Goal: Contribute content

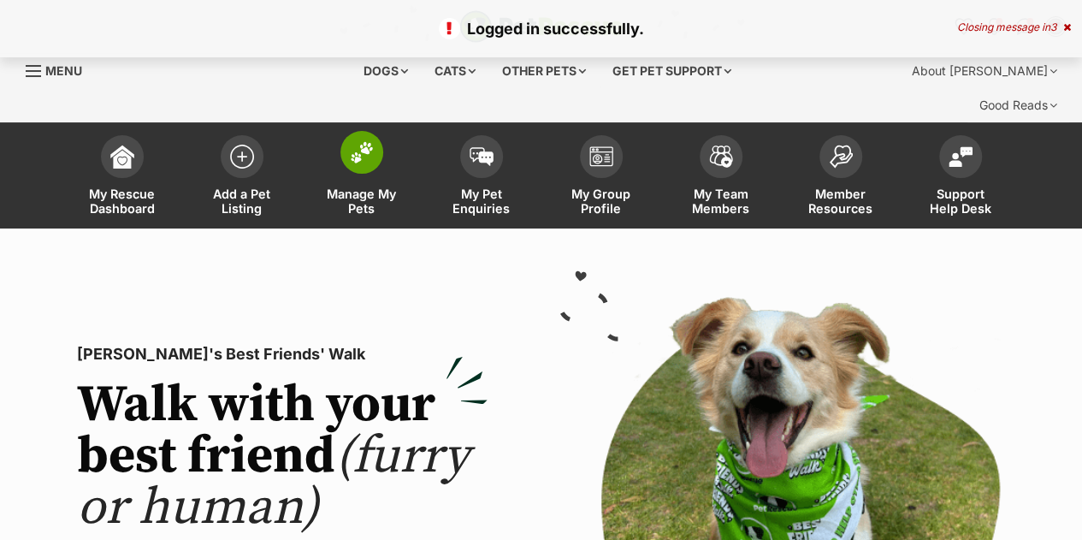
click at [363, 141] on img at bounding box center [362, 152] width 24 height 22
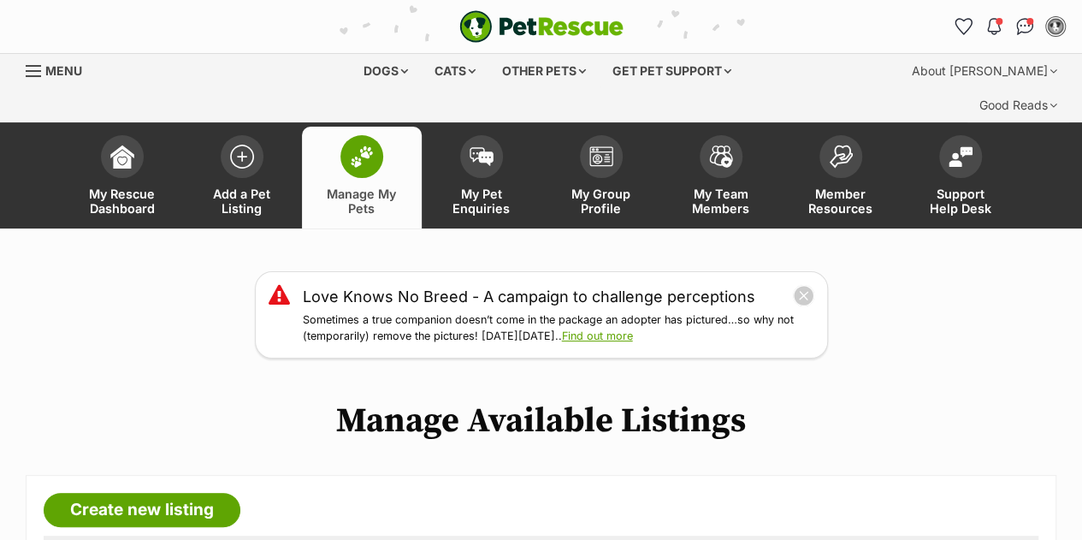
scroll to position [359, 0]
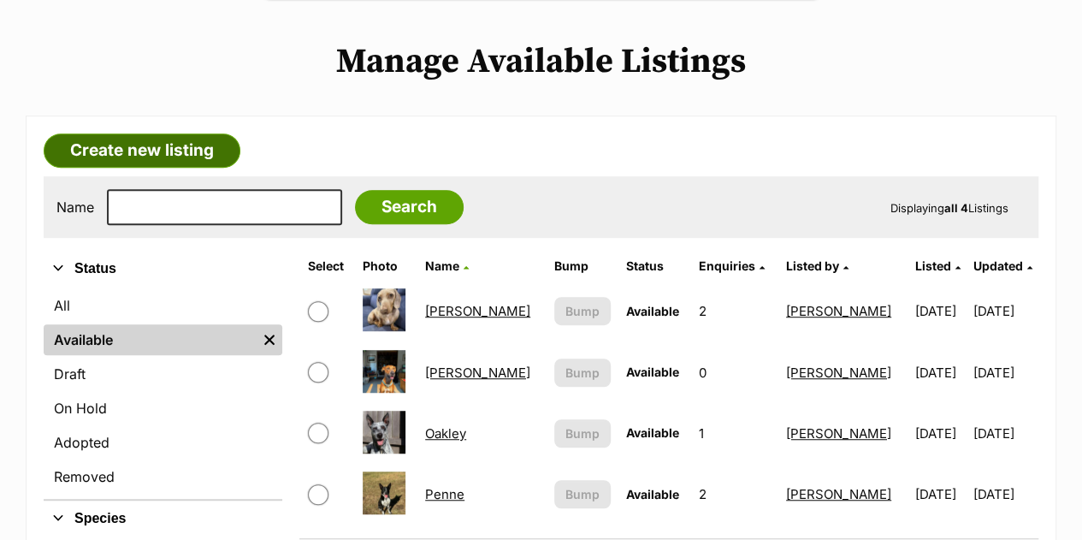
click at [159, 133] on link "Create new listing" at bounding box center [142, 150] width 197 height 34
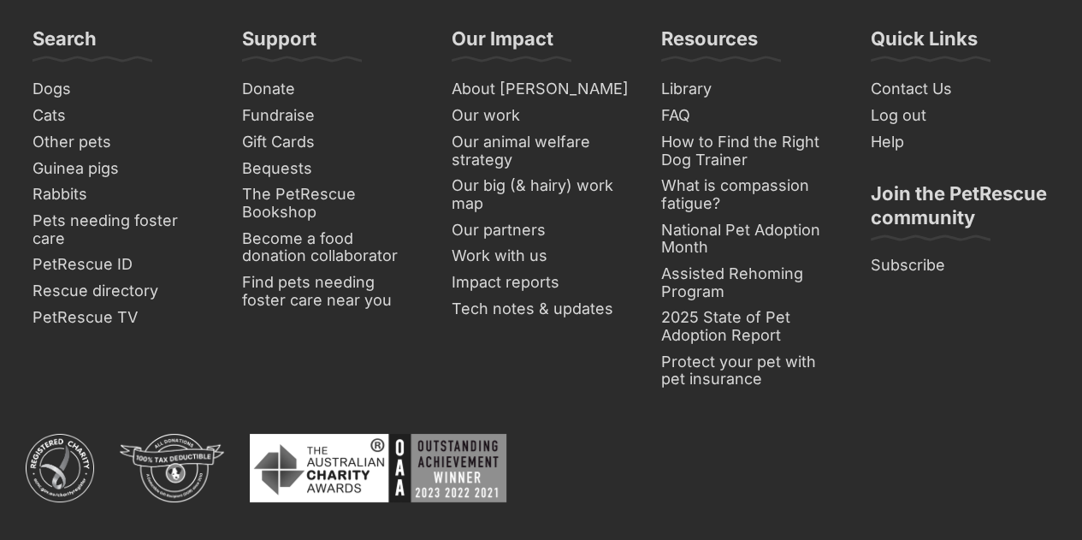
scroll to position [6584, 0]
